Goal: Task Accomplishment & Management: Use online tool/utility

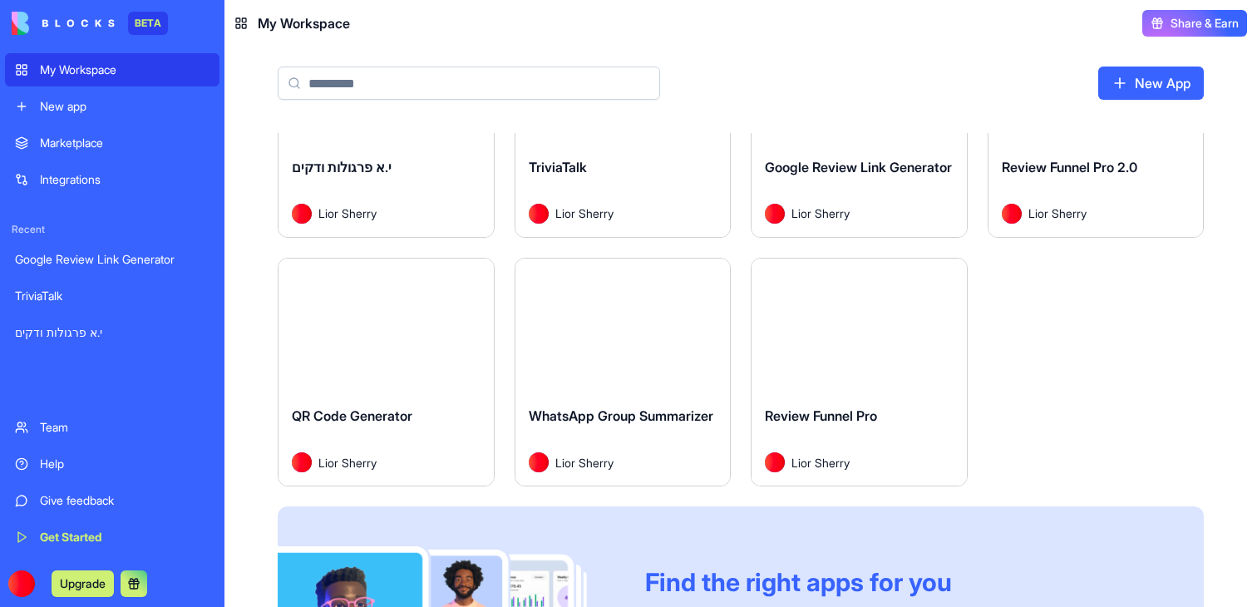
scroll to position [123, 0]
click at [853, 322] on button "Launch" at bounding box center [858, 326] width 125 height 33
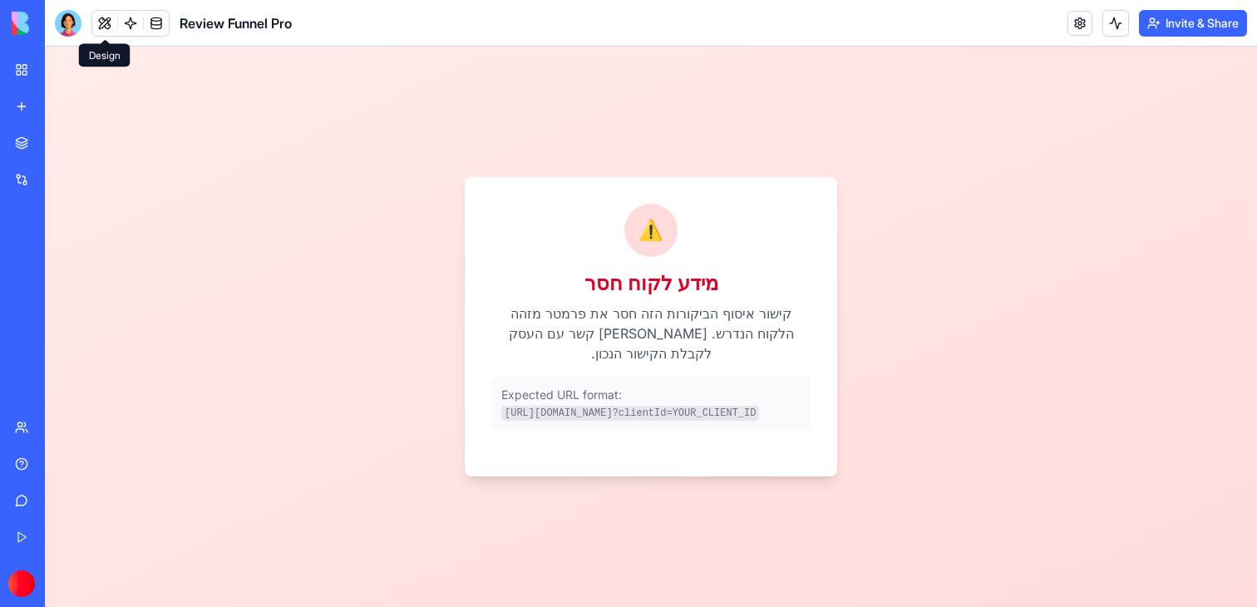
click at [96, 22] on button at bounding box center [104, 23] width 25 height 25
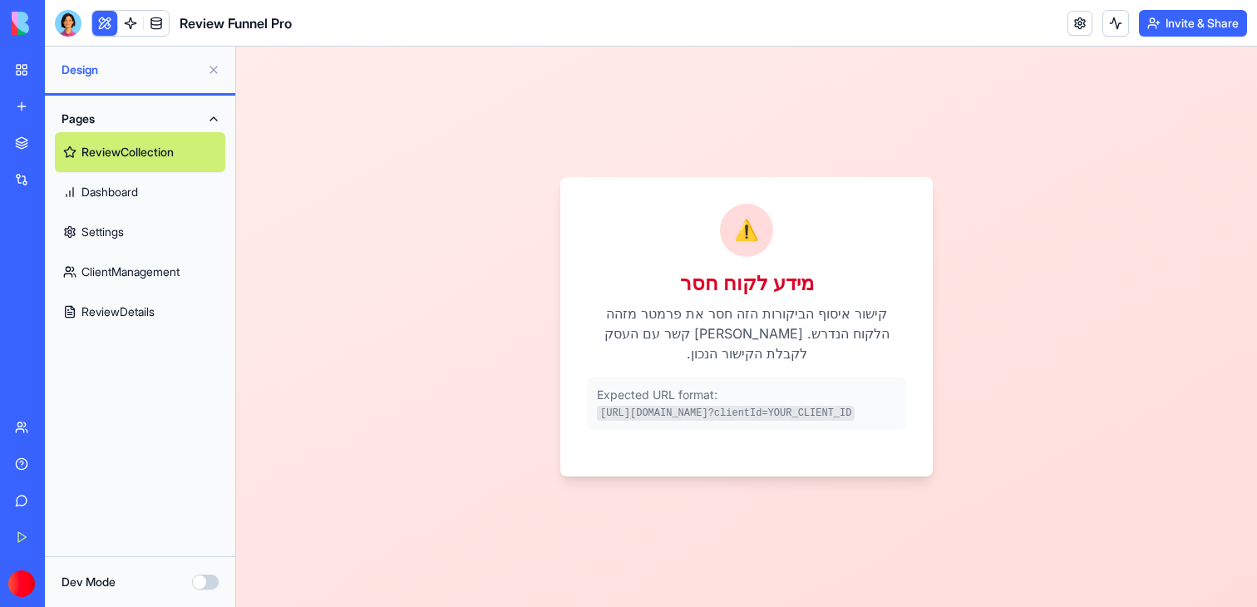
click at [128, 259] on link "ClientManagement" at bounding box center [140, 272] width 170 height 40
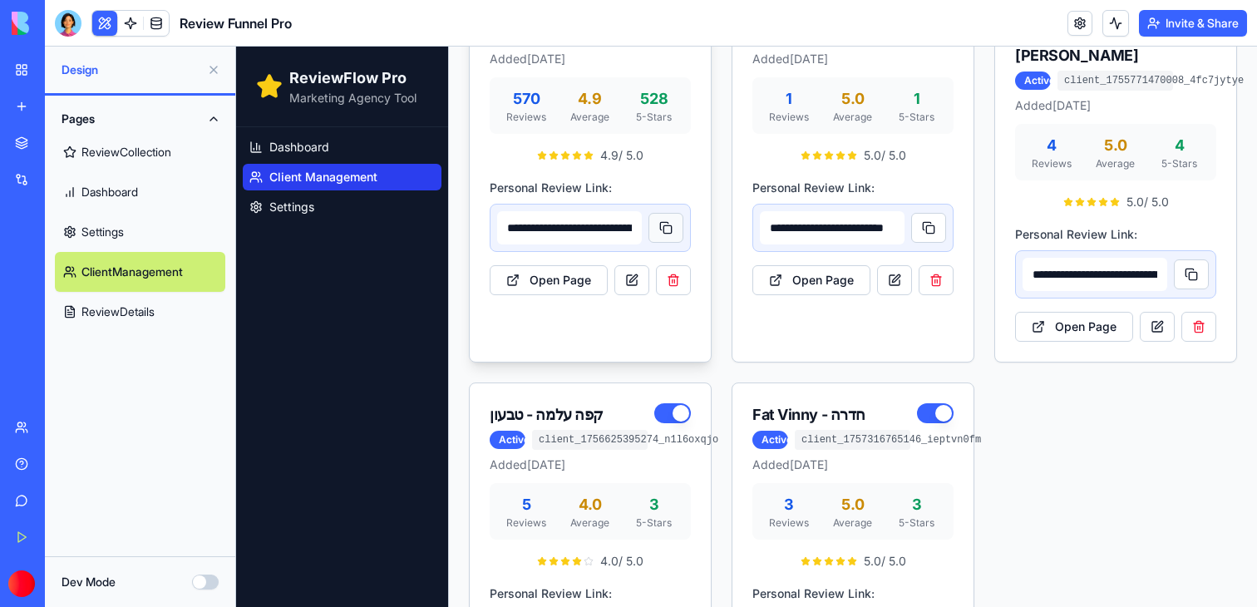
scroll to position [376, 0]
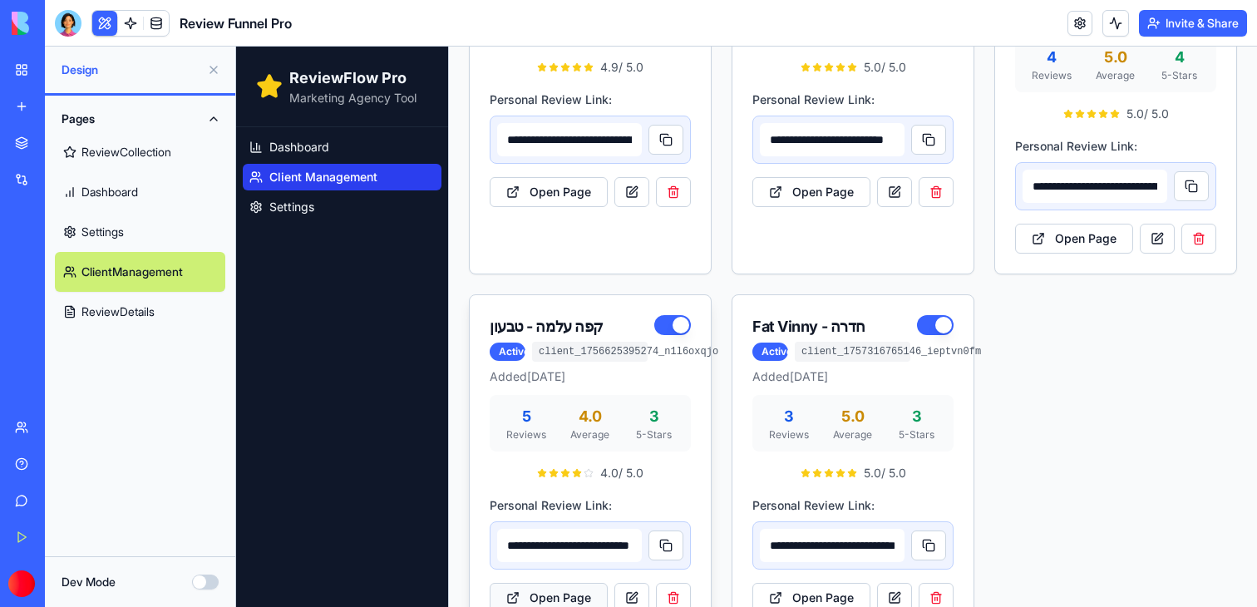
click at [563, 583] on button "Open Page" at bounding box center [549, 598] width 118 height 30
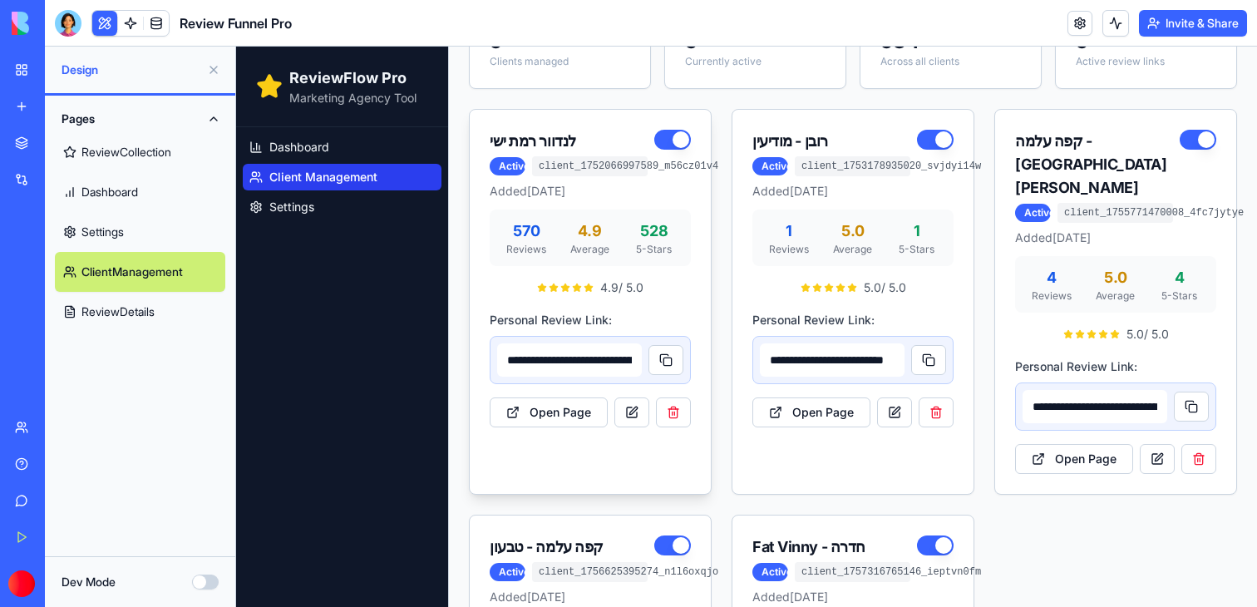
scroll to position [276, 0]
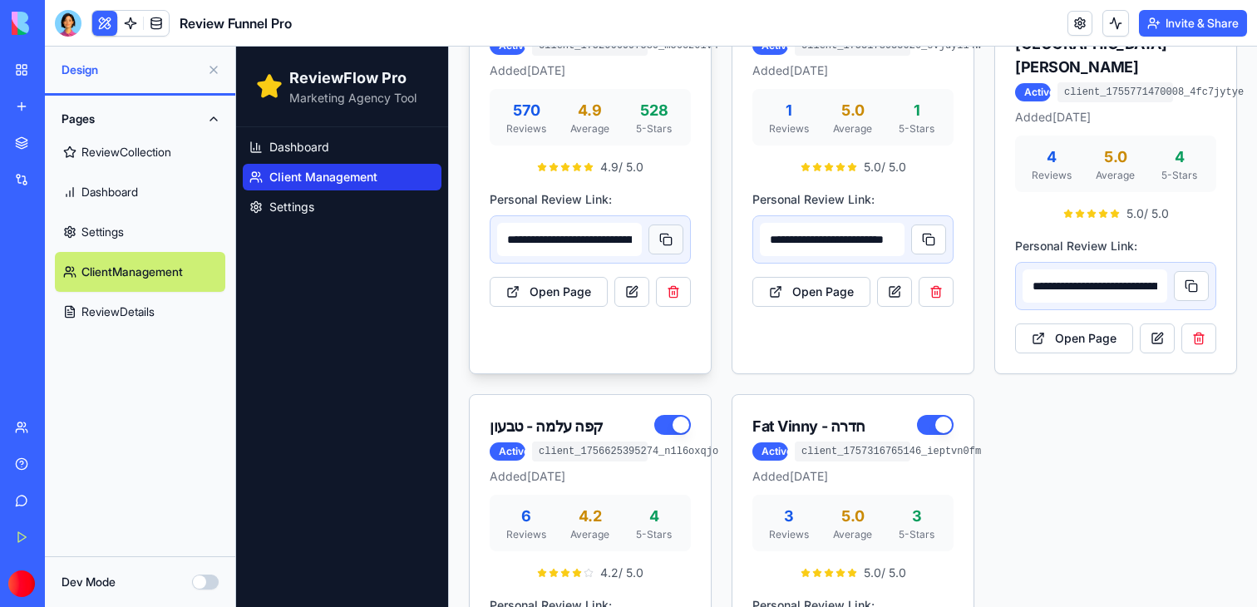
click at [668, 235] on button at bounding box center [665, 239] width 35 height 30
